Goal: Task Accomplishment & Management: Use online tool/utility

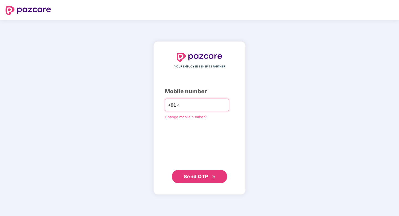
click at [185, 106] on input "number" at bounding box center [204, 104] width 46 height 9
type input "**********"
click at [192, 177] on span "Send OTP" at bounding box center [196, 176] width 25 height 6
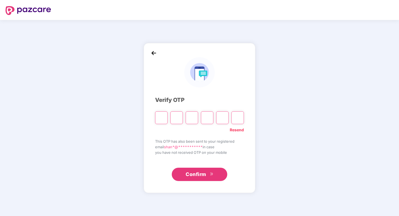
type input "*"
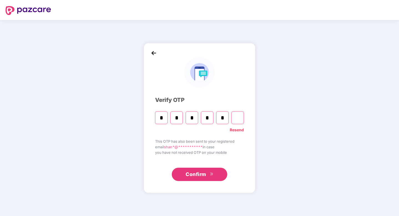
type input "*"
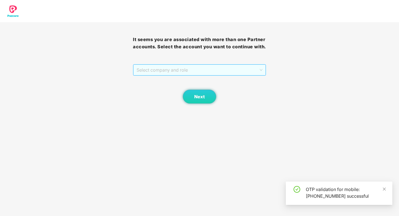
click at [247, 75] on span "Select company and role" at bounding box center [200, 70] width 126 height 11
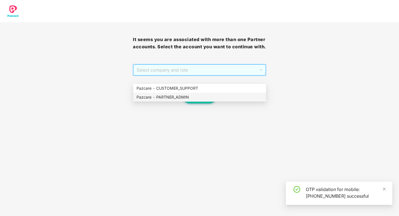
click at [220, 100] on div "Pazcare - PARTNER_ADMIN" at bounding box center [200, 97] width 126 height 6
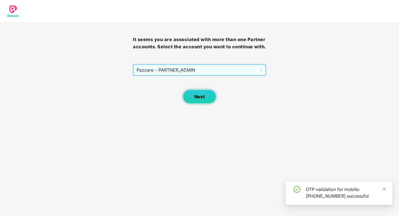
click at [199, 104] on button "Next" at bounding box center [199, 97] width 33 height 14
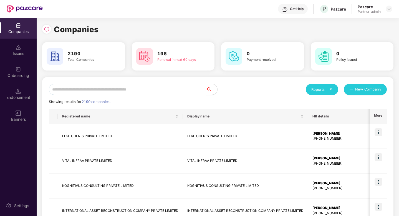
click at [162, 87] on input "text" at bounding box center [127, 89] width 157 height 11
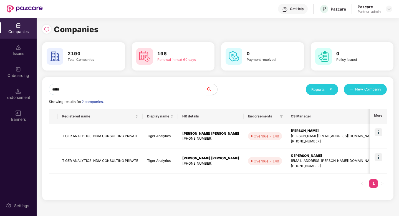
type input "*****"
click at [380, 132] on img at bounding box center [379, 132] width 8 height 8
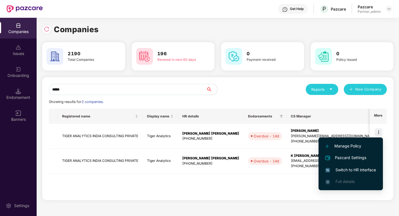
click at [356, 170] on span "Switch to HR interface" at bounding box center [351, 170] width 51 height 6
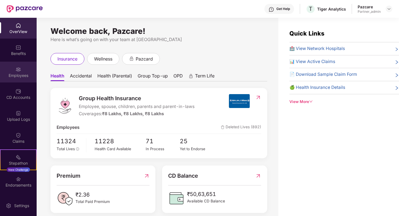
click at [29, 78] on div "Employees" at bounding box center [18, 72] width 37 height 21
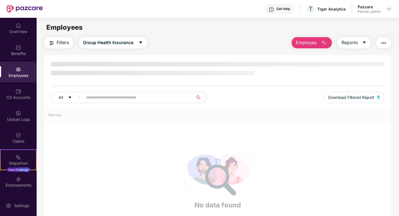
click at [113, 97] on input "text" at bounding box center [136, 97] width 100 height 8
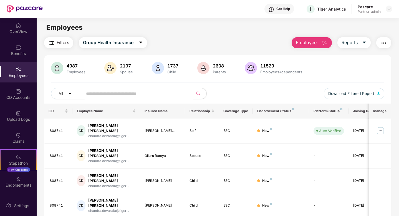
paste input "******"
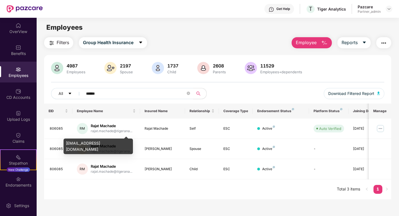
type input "******"
click at [124, 140] on div "[EMAIL_ADDRESS][DOMAIN_NAME]" at bounding box center [98, 147] width 69 height 16
copy div "[EMAIL_ADDRESS][DOMAIN_NAME]"
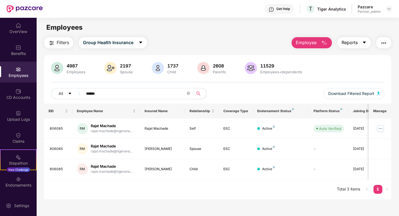
click at [355, 39] on button "Reports" at bounding box center [354, 42] width 33 height 11
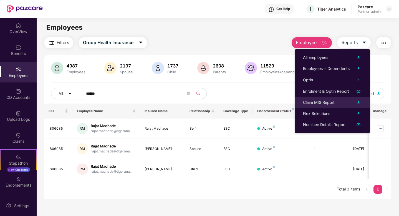
click at [332, 102] on div "Claim MIS Report" at bounding box center [319, 102] width 32 height 6
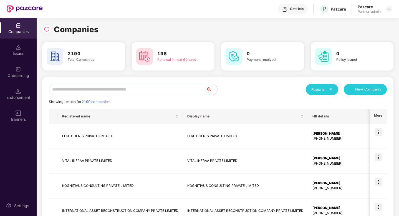
click at [127, 89] on input "text" at bounding box center [127, 89] width 157 height 11
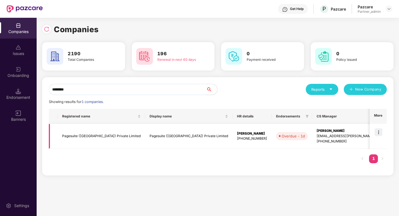
type input "********"
click at [379, 132] on img at bounding box center [379, 132] width 8 height 8
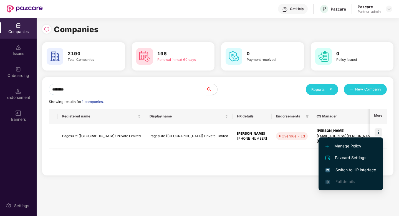
click at [361, 170] on span "Switch to HR interface" at bounding box center [351, 170] width 51 height 6
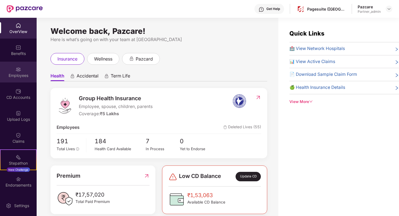
click at [15, 72] on div "Employees" at bounding box center [18, 72] width 37 height 21
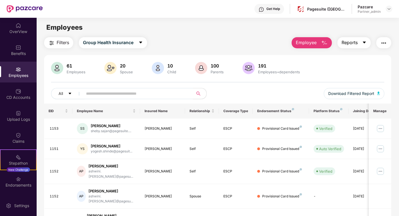
click at [354, 42] on span "Reports" at bounding box center [350, 42] width 16 height 7
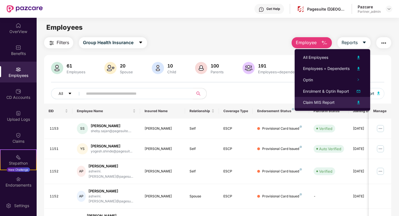
click at [324, 100] on div "Claim MIS Report" at bounding box center [319, 102] width 32 height 6
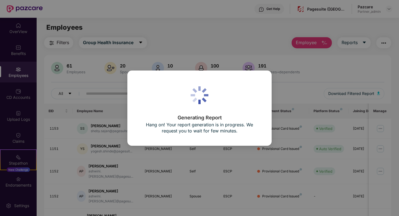
click at [197, 17] on div "Generating Report Hang on! Your report generation is in progress. We request yo…" at bounding box center [199, 108] width 399 height 216
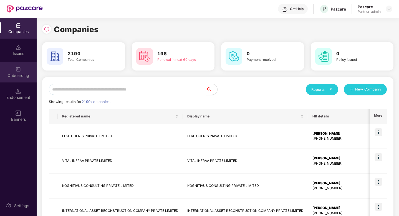
click at [14, 76] on div "Onboarding" at bounding box center [18, 76] width 37 height 6
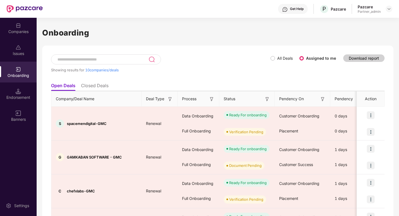
click at [127, 57] on input at bounding box center [103, 59] width 92 height 5
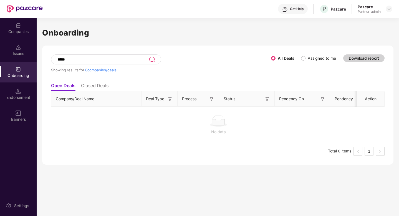
click at [80, 60] on input "*****" at bounding box center [103, 59] width 92 height 5
type input "*****"
click at [100, 85] on li "Closed Deals" at bounding box center [94, 87] width 27 height 8
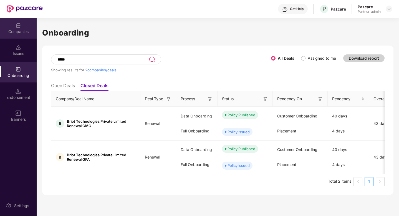
click at [22, 31] on div "Companies" at bounding box center [18, 32] width 37 height 6
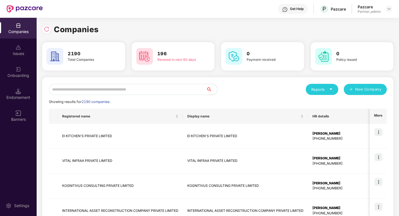
click at [146, 94] on input "text" at bounding box center [127, 89] width 157 height 11
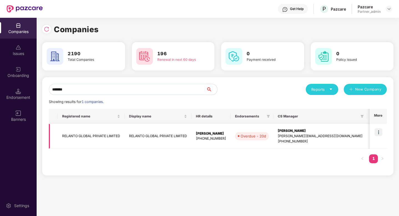
type input "*******"
click at [378, 130] on img at bounding box center [379, 132] width 8 height 8
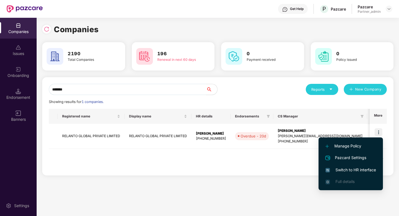
click at [344, 167] on span "Switch to HR interface" at bounding box center [351, 170] width 51 height 6
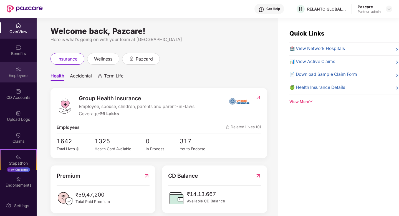
click at [14, 80] on div "Employees" at bounding box center [18, 72] width 37 height 21
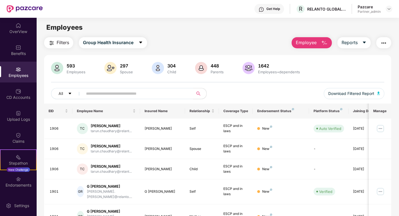
click at [112, 94] on input "text" at bounding box center [136, 93] width 100 height 8
paste input "****"
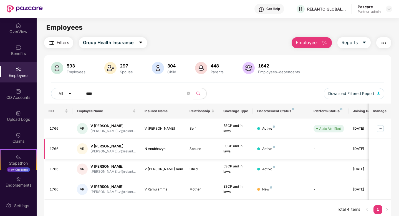
scroll to position [18, 0]
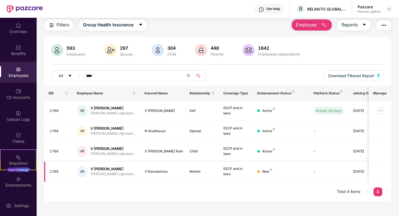
type input "****"
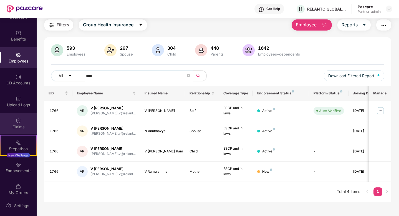
scroll to position [42, 0]
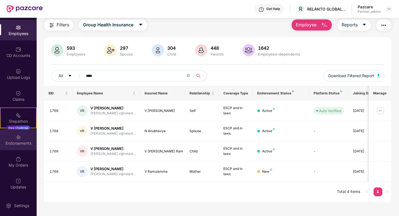
click at [21, 139] on div "Endorsements" at bounding box center [18, 139] width 37 height 21
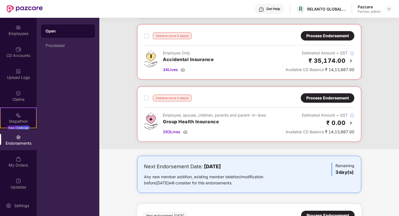
scroll to position [294, 0]
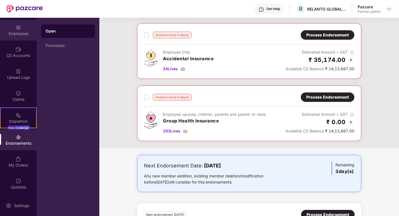
click at [18, 38] on div "Employees" at bounding box center [18, 30] width 37 height 21
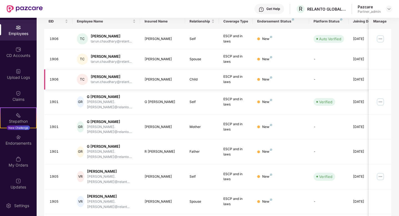
scroll to position [130, 0]
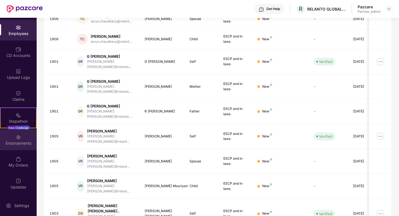
click at [22, 139] on div "Endorsements" at bounding box center [18, 139] width 37 height 21
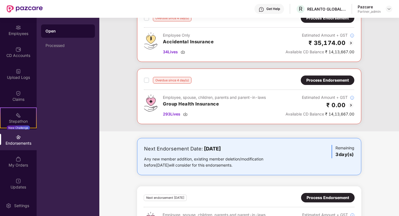
scroll to position [307, 0]
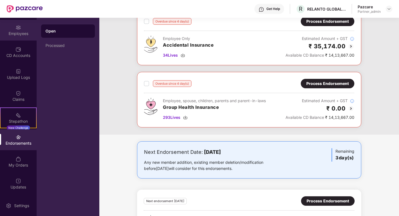
click at [19, 39] on div "Employees" at bounding box center [18, 30] width 37 height 21
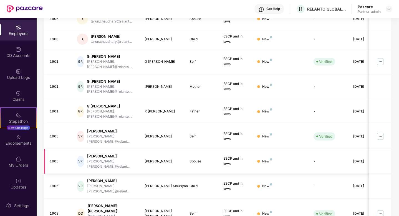
scroll to position [85, 0]
